Goal: Task Accomplishment & Management: Manage account settings

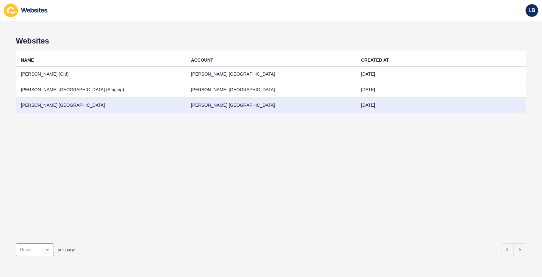
click at [60, 104] on td "[PERSON_NAME] [GEOGRAPHIC_DATA]" at bounding box center [101, 105] width 170 height 16
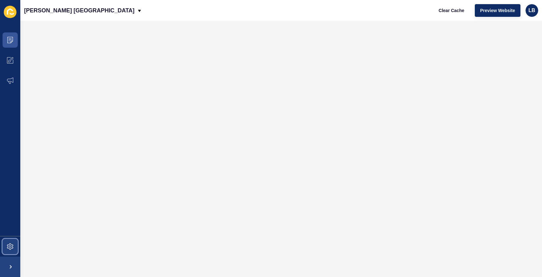
click at [6, 243] on span at bounding box center [10, 246] width 20 height 20
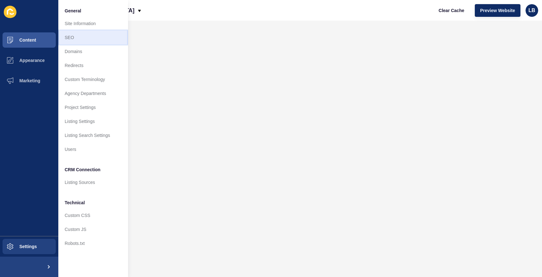
click at [89, 34] on link "SEO" at bounding box center [93, 37] width 70 height 14
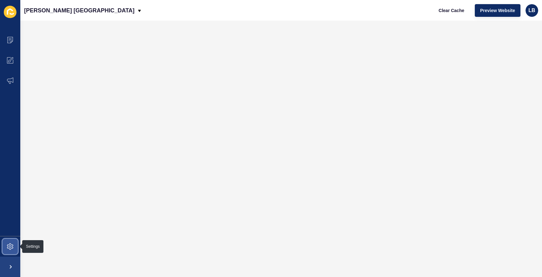
click at [9, 247] on icon at bounding box center [10, 246] width 3 height 3
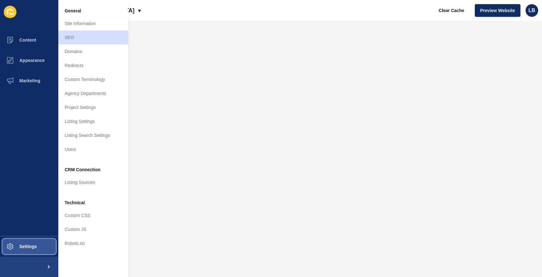
click at [9, 247] on span "Settings" at bounding box center [18, 246] width 38 height 5
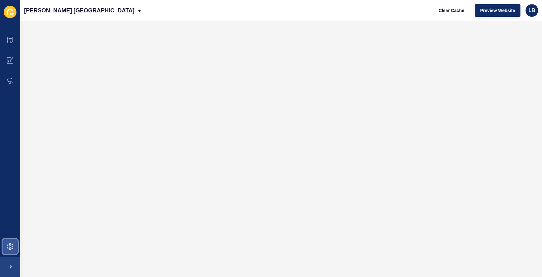
click at [9, 247] on icon at bounding box center [10, 246] width 3 height 3
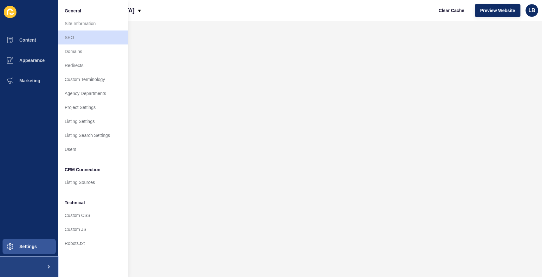
click at [48, 265] on span at bounding box center [48, 266] width 20 height 20
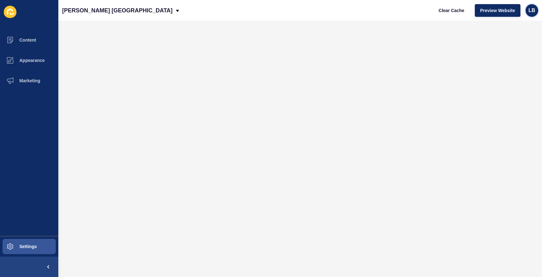
click at [530, 12] on span "LB" at bounding box center [532, 10] width 7 height 6
click at [513, 27] on link "[PERSON_NAME]" at bounding box center [517, 25] width 47 height 14
click at [10, 11] on icon at bounding box center [10, 12] width 13 height 12
click at [38, 246] on button "Settings" at bounding box center [29, 246] width 58 height 20
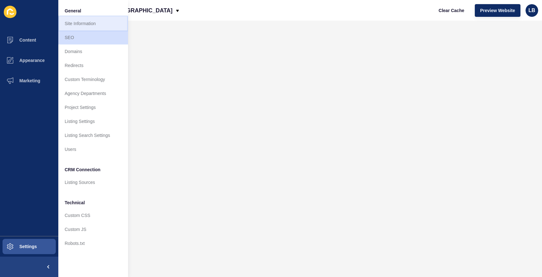
click at [90, 27] on link "Site Information" at bounding box center [93, 23] width 70 height 14
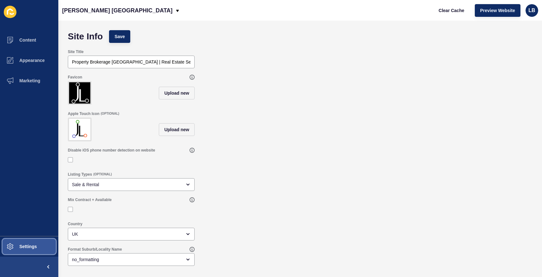
click at [32, 246] on span "Settings" at bounding box center [18, 246] width 38 height 5
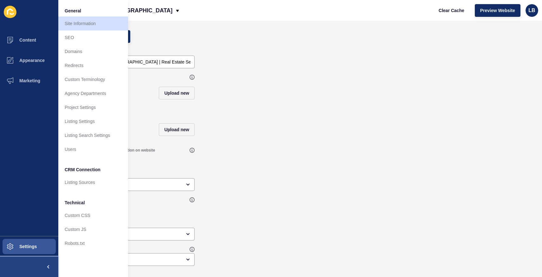
click at [48, 266] on span at bounding box center [48, 266] width 20 height 20
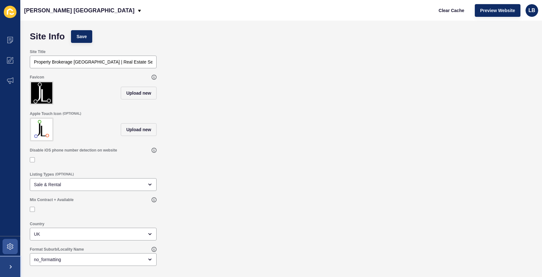
click at [12, 266] on span at bounding box center [10, 266] width 20 height 20
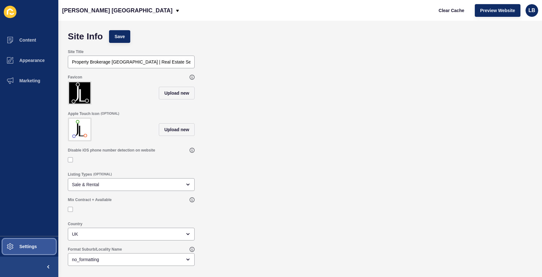
click at [10, 246] on span "Settings" at bounding box center [18, 246] width 38 height 5
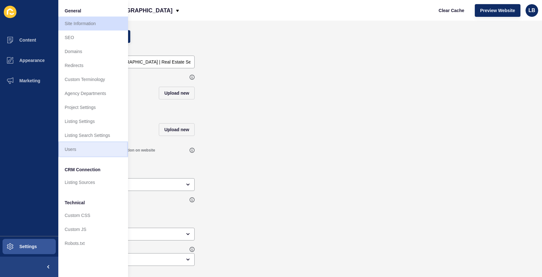
click at [81, 146] on link "Users" at bounding box center [93, 149] width 70 height 14
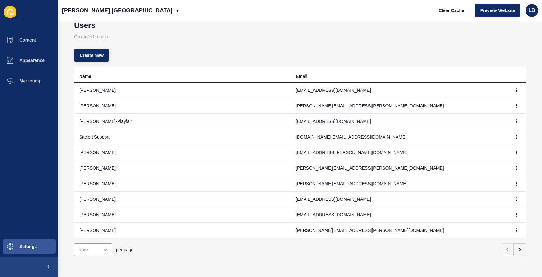
scroll to position [20, 0]
click at [334, 179] on td "[PERSON_NAME][EMAIL_ADDRESS][DOMAIN_NAME]" at bounding box center [399, 184] width 217 height 16
drag, startPoint x: 332, startPoint y: 178, endPoint x: 361, endPoint y: 178, distance: 29.5
click at [361, 178] on td "[PERSON_NAME][EMAIL_ADDRESS][DOMAIN_NAME]" at bounding box center [399, 184] width 217 height 16
copy td "riotters.com"
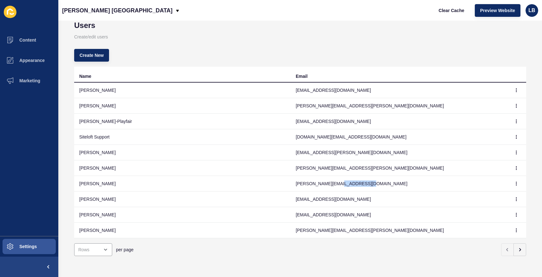
click at [308, 30] on p "Create/edit users" at bounding box center [300, 37] width 452 height 14
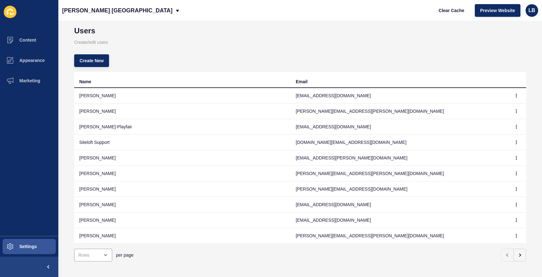
scroll to position [0, 0]
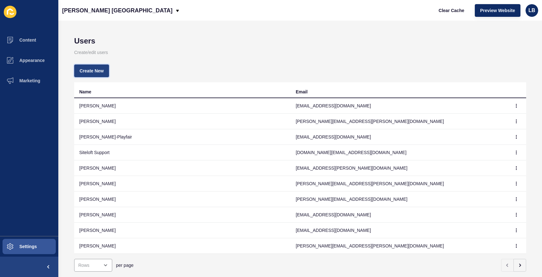
click at [106, 74] on button "Create New" at bounding box center [91, 70] width 35 height 13
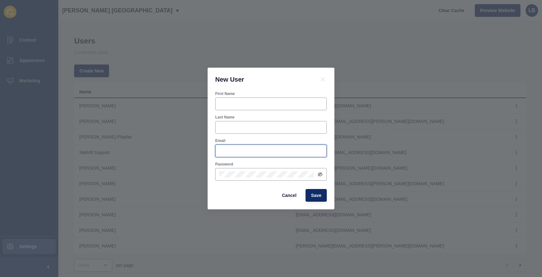
type input "lamprini@jefferies.london"
click at [284, 196] on span "Cancel" at bounding box center [289, 195] width 15 height 6
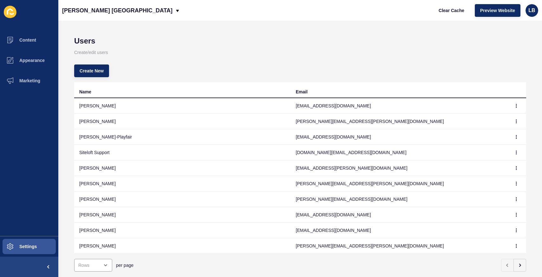
click at [227, 59] on p "Create/edit users" at bounding box center [300, 52] width 452 height 14
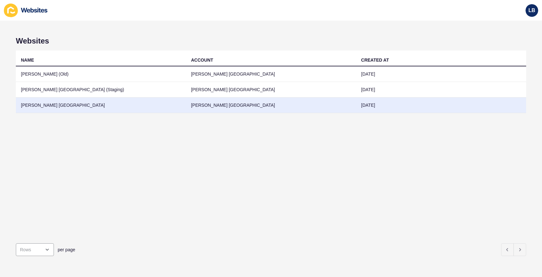
click at [49, 105] on td "[PERSON_NAME] [GEOGRAPHIC_DATA]" at bounding box center [101, 105] width 170 height 16
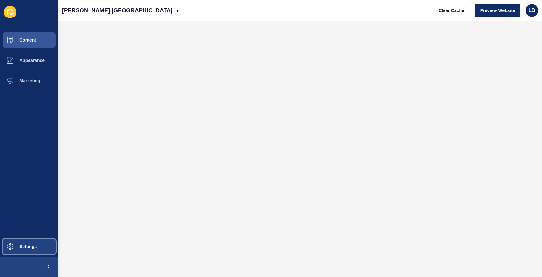
click at [17, 249] on span at bounding box center [10, 246] width 20 height 20
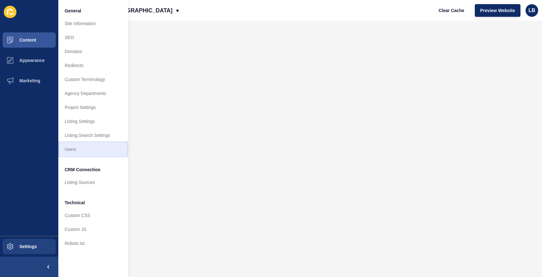
click at [72, 151] on link "Users" at bounding box center [93, 149] width 70 height 14
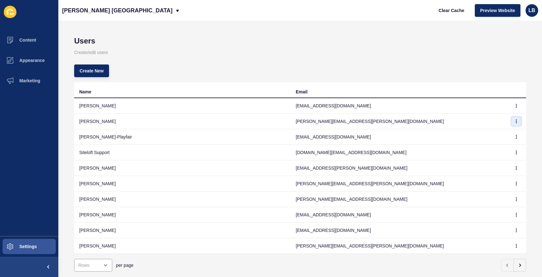
click at [515, 122] on icon "button" at bounding box center [517, 121] width 4 height 4
click at [484, 138] on link "Edit" at bounding box center [494, 134] width 44 height 14
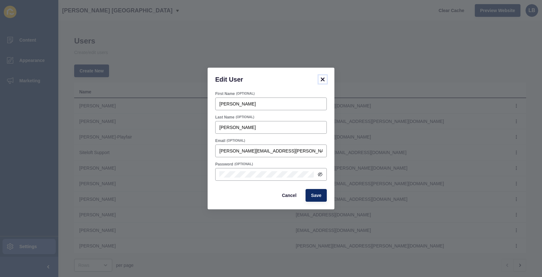
click at [324, 80] on icon at bounding box center [323, 79] width 4 height 4
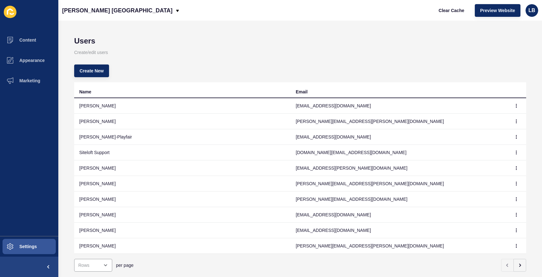
click at [327, 51] on p "Create/edit users" at bounding box center [300, 52] width 452 height 14
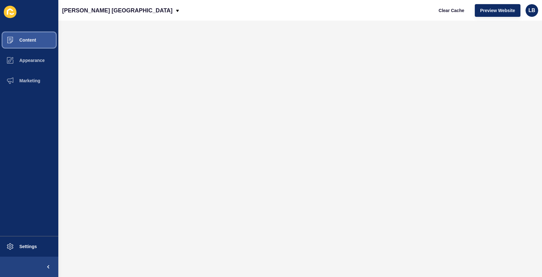
click at [32, 40] on span "Content" at bounding box center [17, 39] width 37 height 5
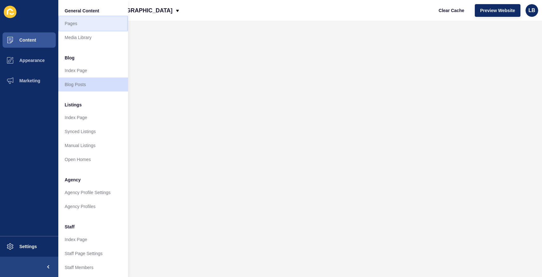
click at [70, 24] on link "Pages" at bounding box center [93, 23] width 70 height 14
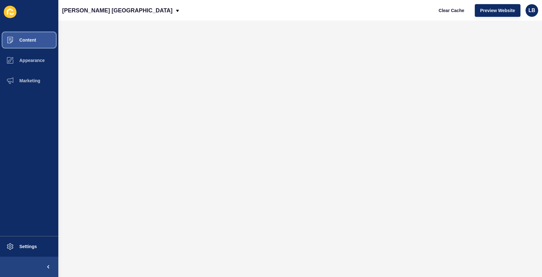
click at [34, 40] on span "Content" at bounding box center [17, 39] width 37 height 5
click at [25, 39] on span "Content" at bounding box center [17, 39] width 37 height 5
click at [27, 242] on button "Settings" at bounding box center [29, 246] width 58 height 20
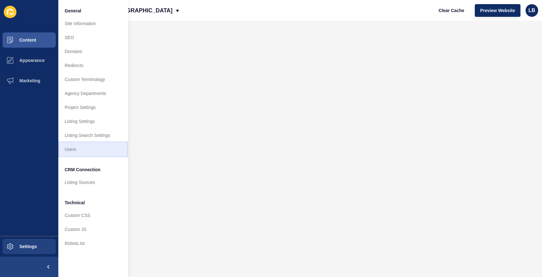
click at [77, 147] on link "Users" at bounding box center [93, 149] width 70 height 14
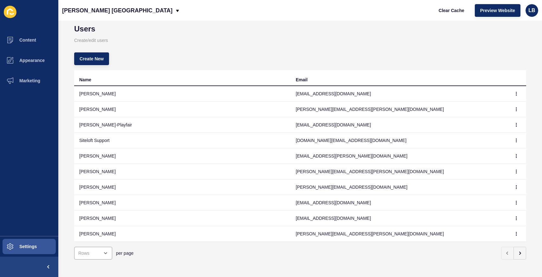
scroll to position [20, 0]
